Goal: Find specific page/section: Find specific page/section

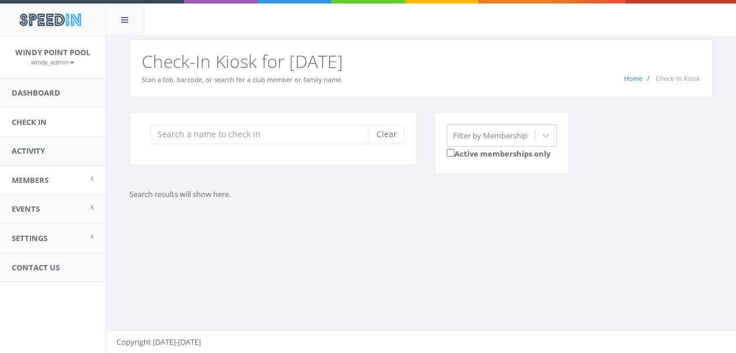
click at [41, 179] on span "Members" at bounding box center [30, 179] width 37 height 11
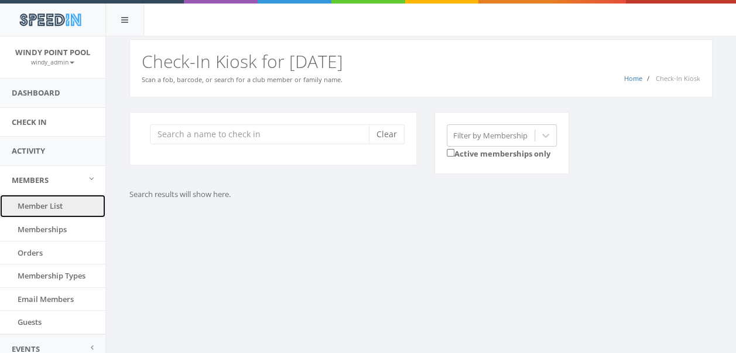
click at [40, 207] on link "Member List" at bounding box center [52, 205] width 105 height 23
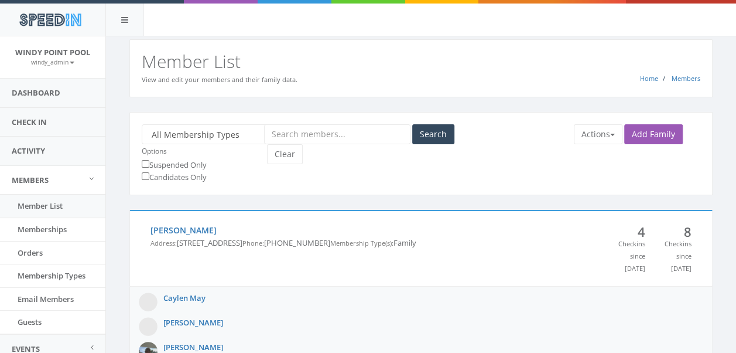
click at [362, 131] on input "text" at bounding box center [337, 134] width 146 height 20
type input "long"
click at [412, 124] on button "Search" at bounding box center [433, 134] width 42 height 20
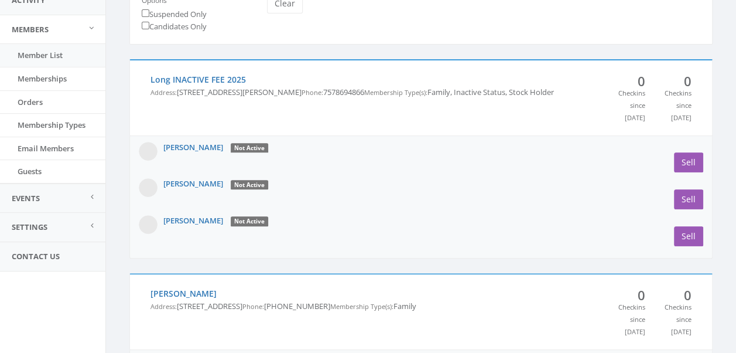
scroll to position [150, 0]
click at [183, 76] on link "Long INACTIVE FEE 2025" at bounding box center [197, 79] width 95 height 11
